Goal: Information Seeking & Learning: Learn about a topic

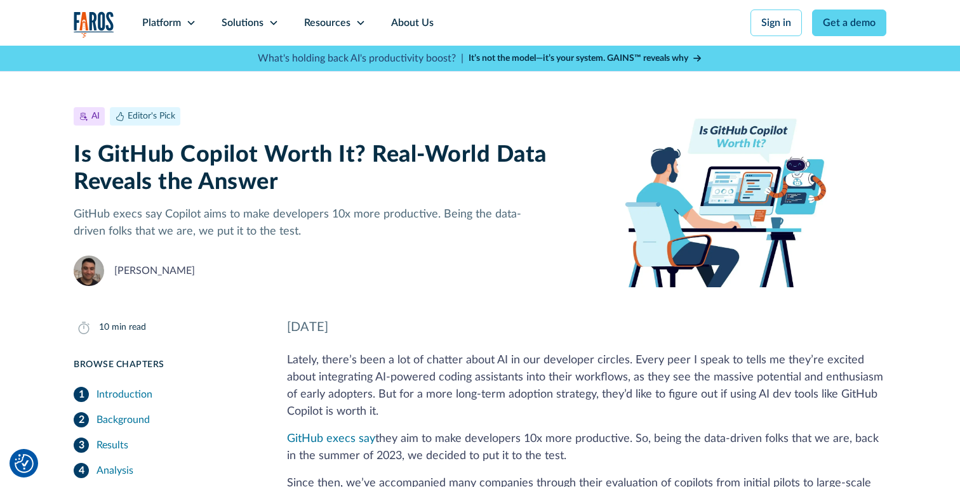
click at [95, 22] on img "home" at bounding box center [94, 24] width 41 height 26
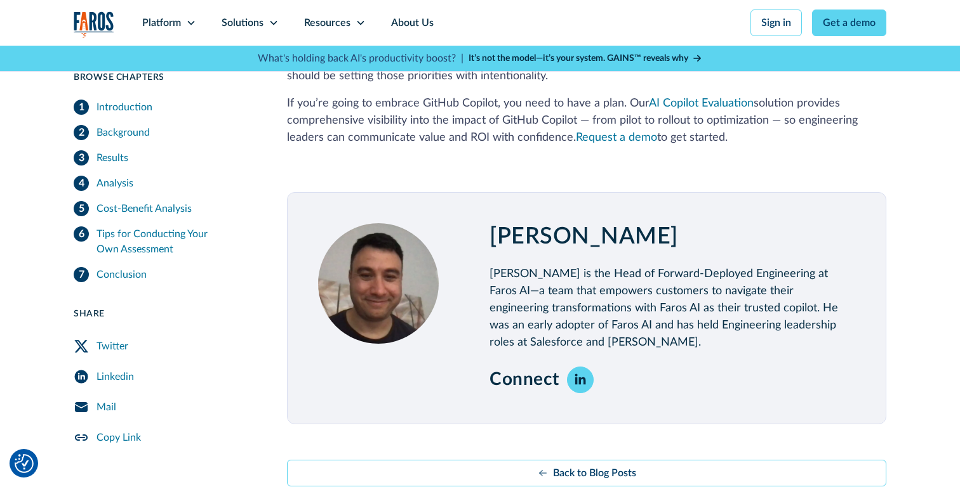
scroll to position [3916, 0]
